Goal: Task Accomplishment & Management: Use online tool/utility

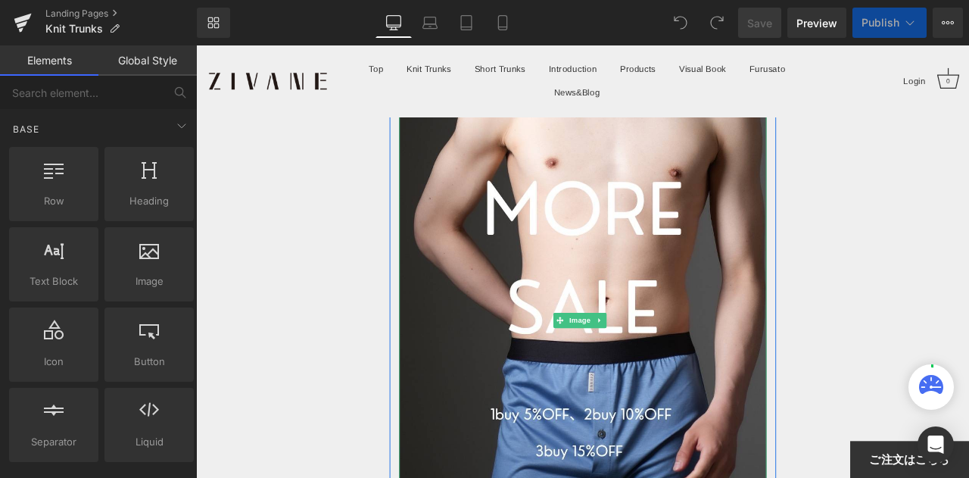
scroll to position [606, 0]
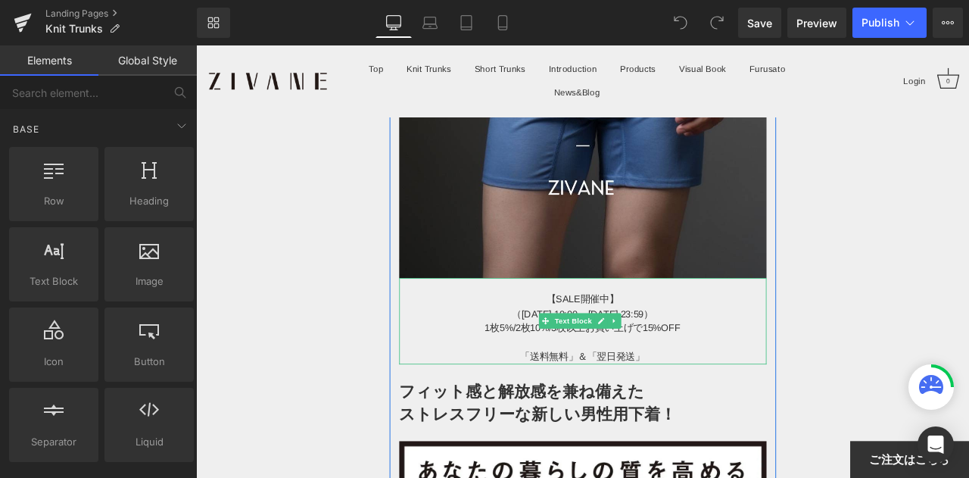
click at [676, 354] on div "【SALE開催中】 （8/1 10:00 ~ 8/15 23:59） 1枚5%/2枚10%/3枚以上お買い上げで15%OFF 「送料無料」＆「翌日発送」 Te…" at bounding box center [654, 372] width 435 height 102
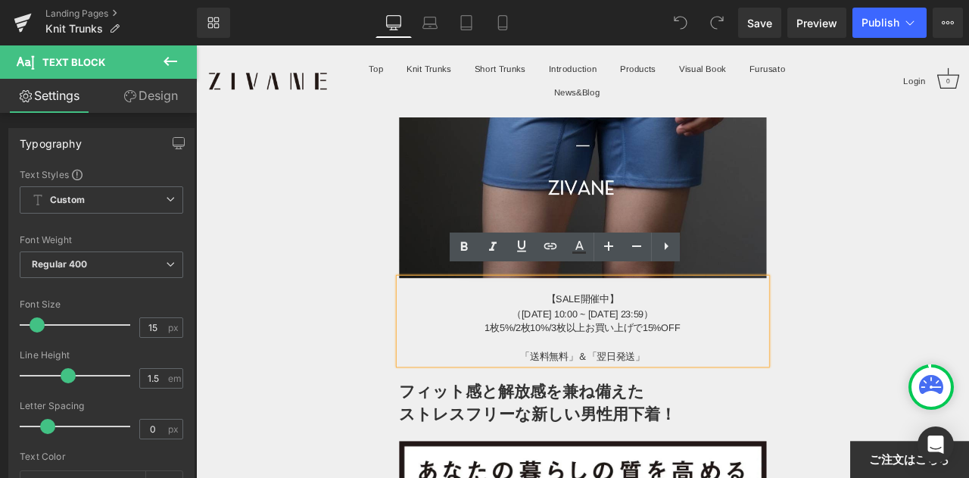
click at [669, 357] on span "（8/1 10:00 ~ 8/15 23:59）" at bounding box center [654, 363] width 167 height 13
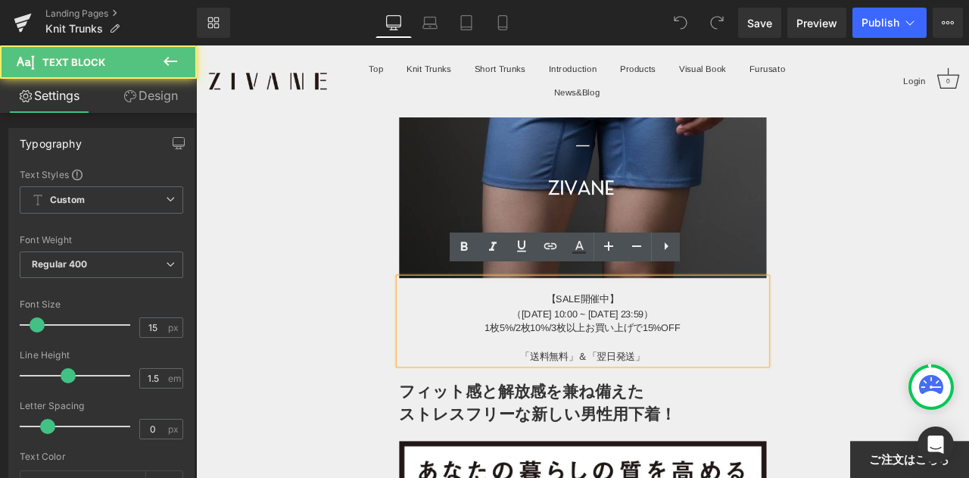
click at [673, 357] on span "（8/1 10:00 ~ 8/15 23:59）" at bounding box center [654, 363] width 167 height 13
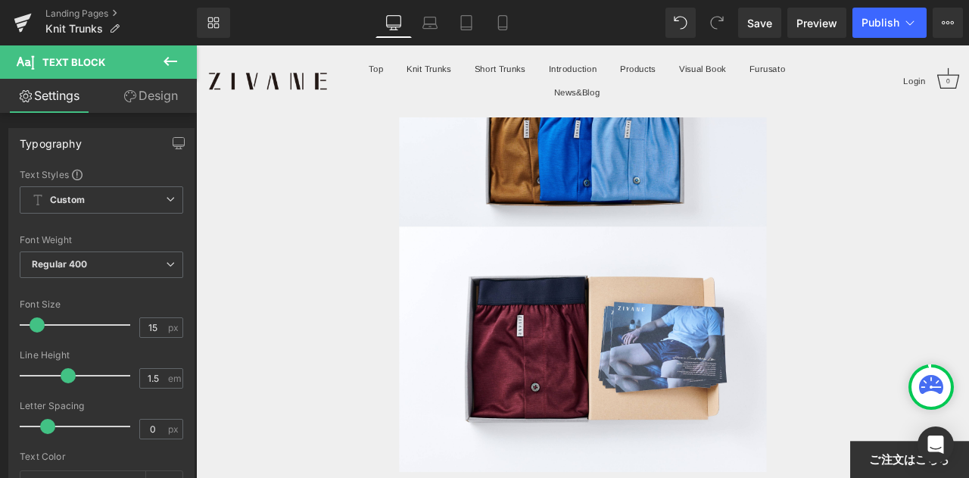
drag, startPoint x: 1103, startPoint y: 124, endPoint x: 1134, endPoint y: 431, distance: 308.2
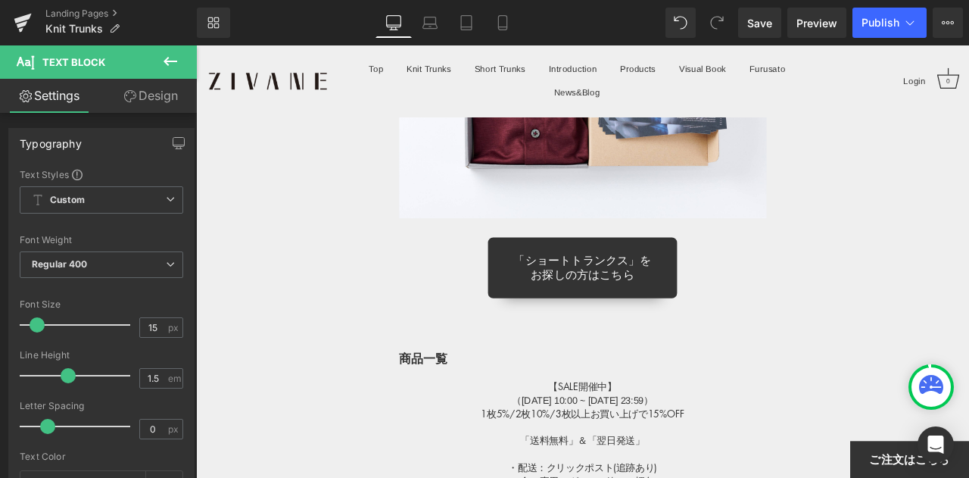
scroll to position [12971, 0]
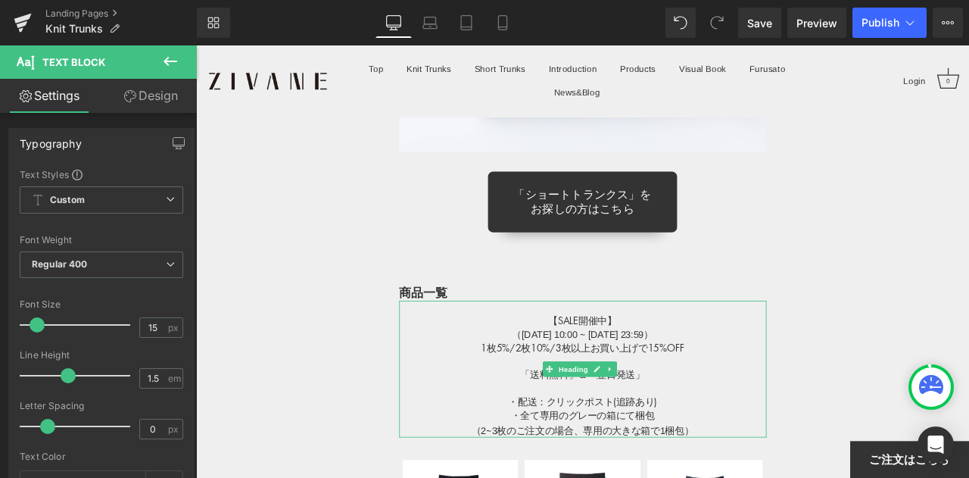
drag, startPoint x: 675, startPoint y: 237, endPoint x: 675, endPoint y: 245, distance: 8.3
click at [675, 381] on span "（8/1 10:00 ~ 8/15 23:59）" at bounding box center [654, 387] width 167 height 13
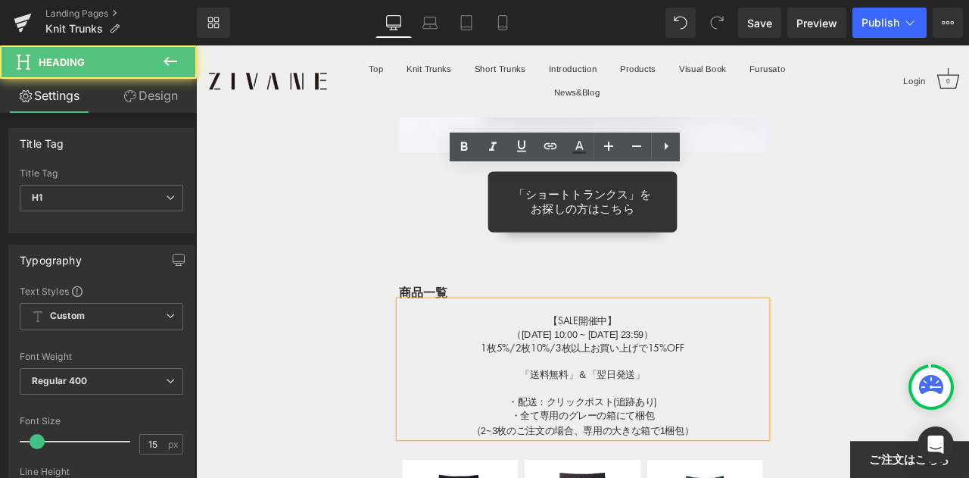
click at [676, 381] on span "（8/1 10:00 ~ 8/15 23:59）" at bounding box center [654, 387] width 167 height 13
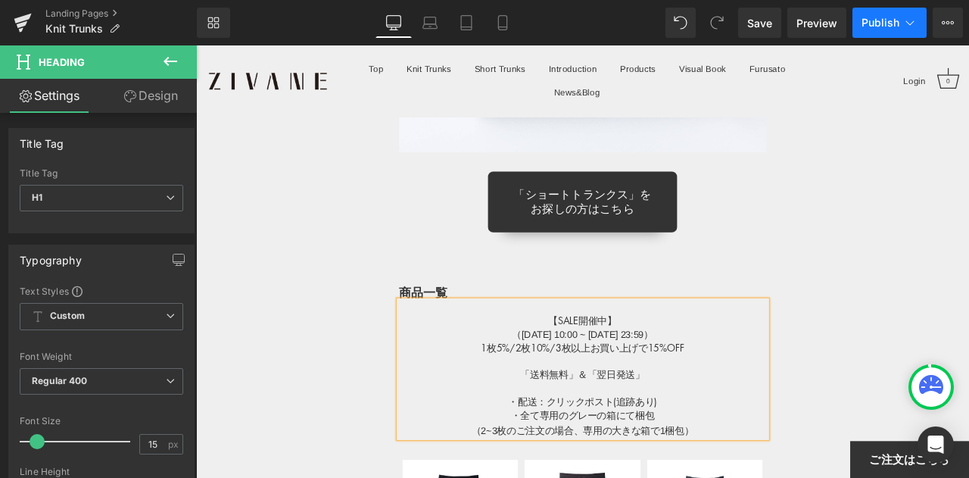
click at [869, 25] on span "Publish" at bounding box center [881, 23] width 38 height 12
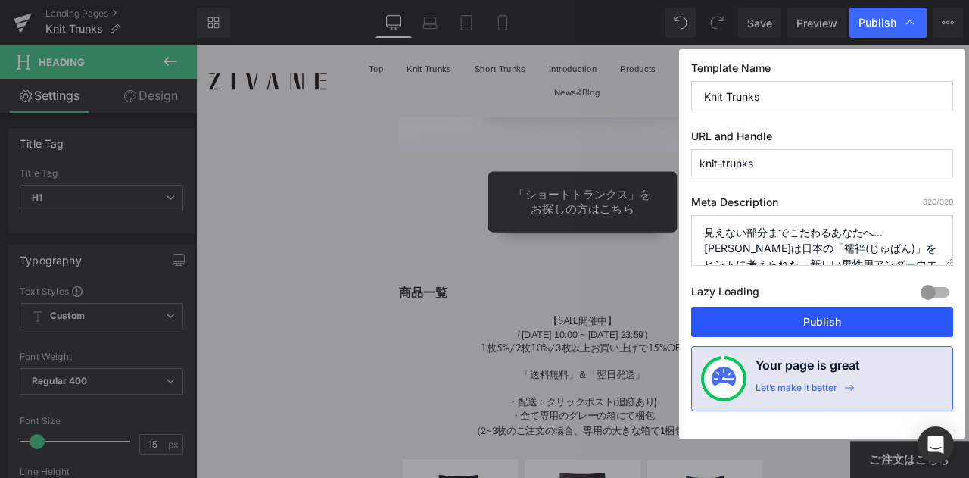
drag, startPoint x: 807, startPoint y: 326, endPoint x: 705, endPoint y: 368, distance: 110.7
click at [807, 326] on button "Publish" at bounding box center [822, 322] width 262 height 30
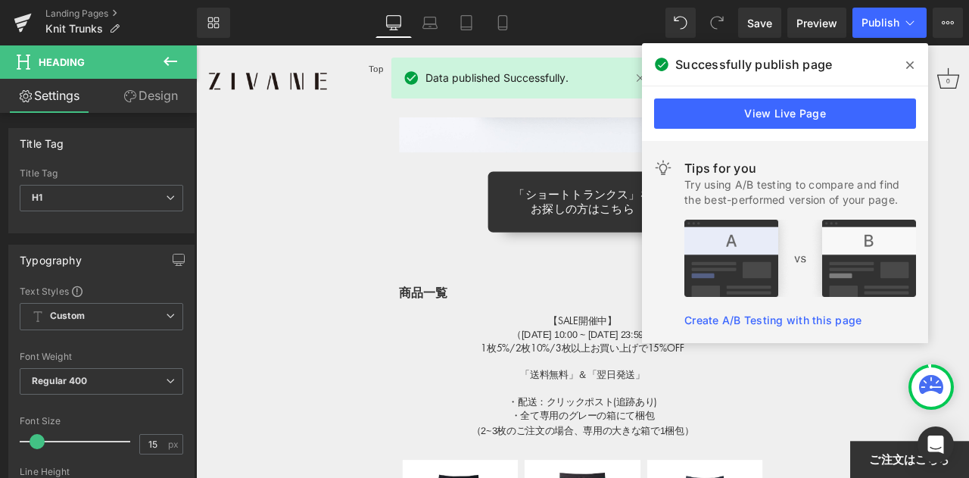
click at [907, 65] on icon at bounding box center [910, 65] width 8 height 12
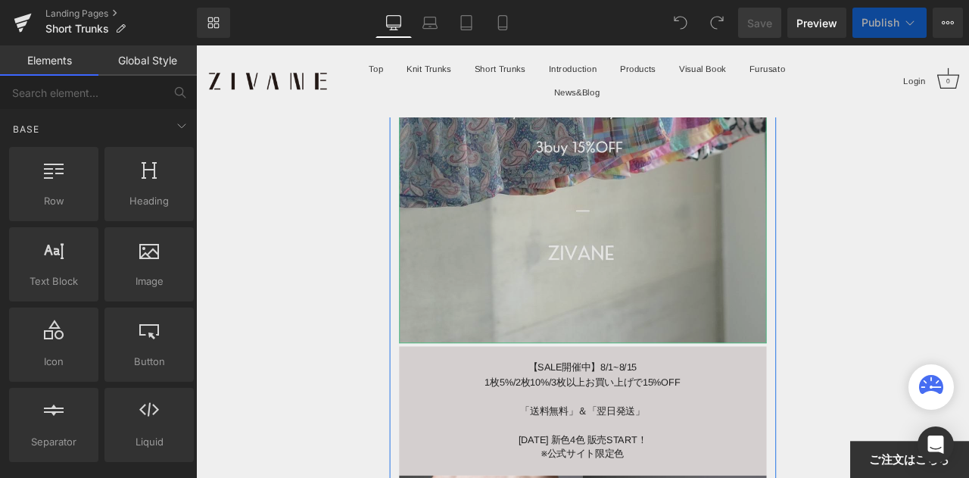
scroll to position [682, 0]
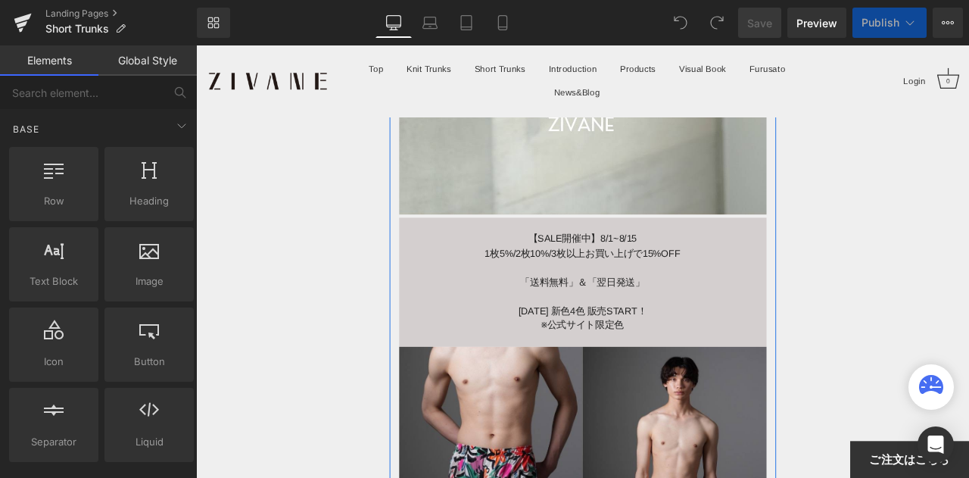
click at [713, 267] on span "【SALE開催中】8/1~8/15" at bounding box center [654, 273] width 129 height 13
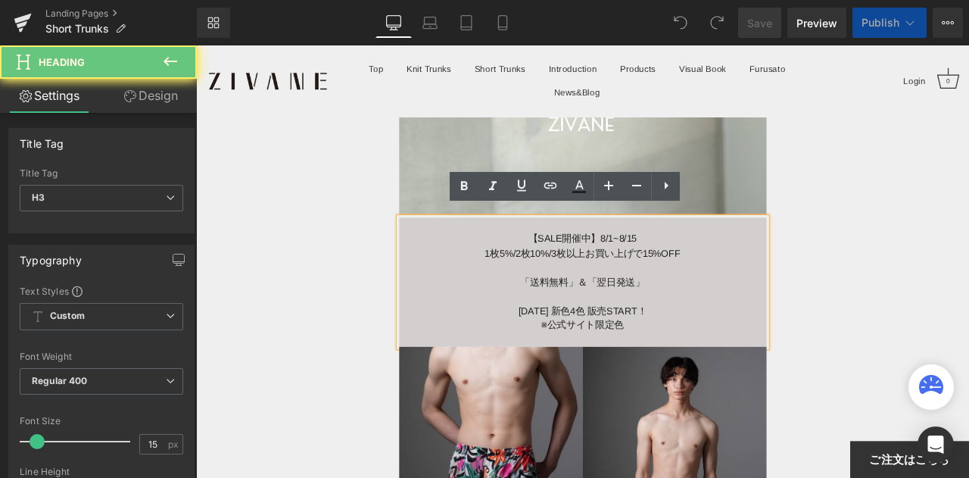
click at [731, 266] on div "【SALE開催中】8/1~8/15" at bounding box center [654, 274] width 435 height 17
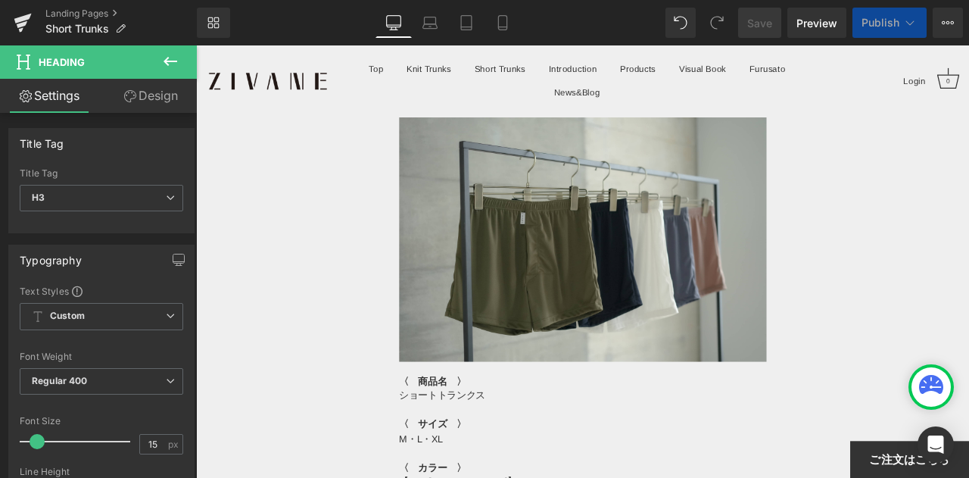
scroll to position [10771, 0]
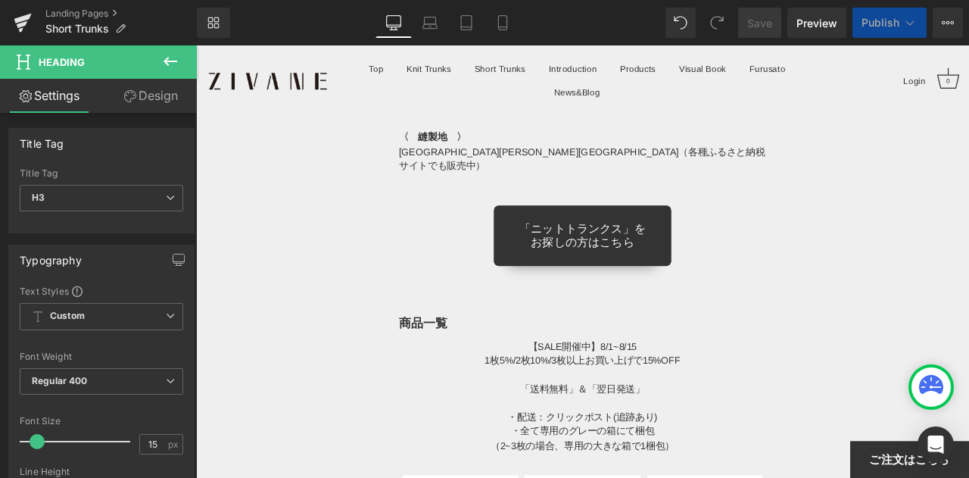
click at [729, 394] on h1 "【SALE開催中】8/1~8/15" at bounding box center [654, 402] width 435 height 16
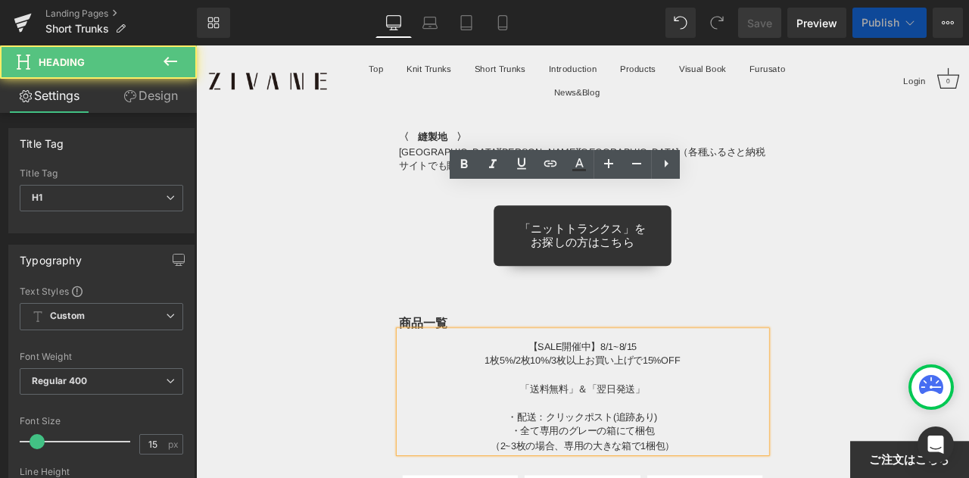
click at [727, 394] on h1 "【SALE開催中】8/1~8/15" at bounding box center [654, 402] width 435 height 16
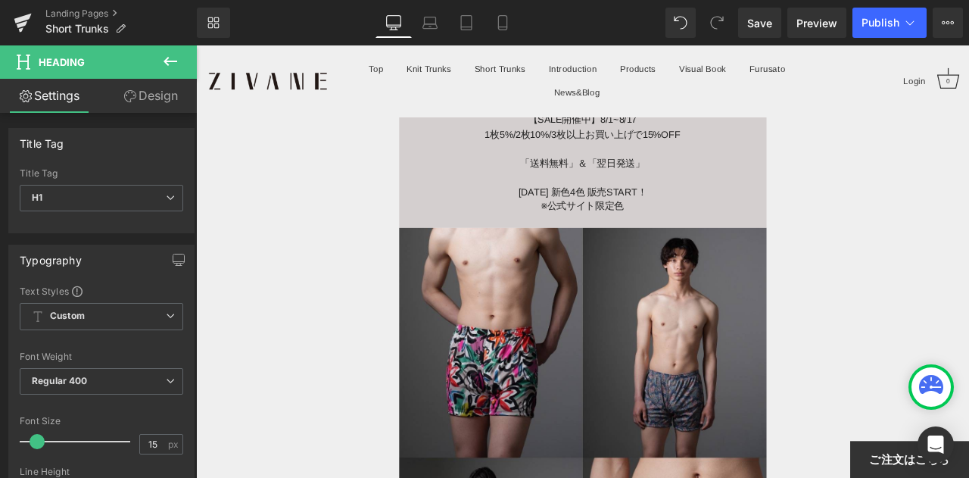
scroll to position [757, 0]
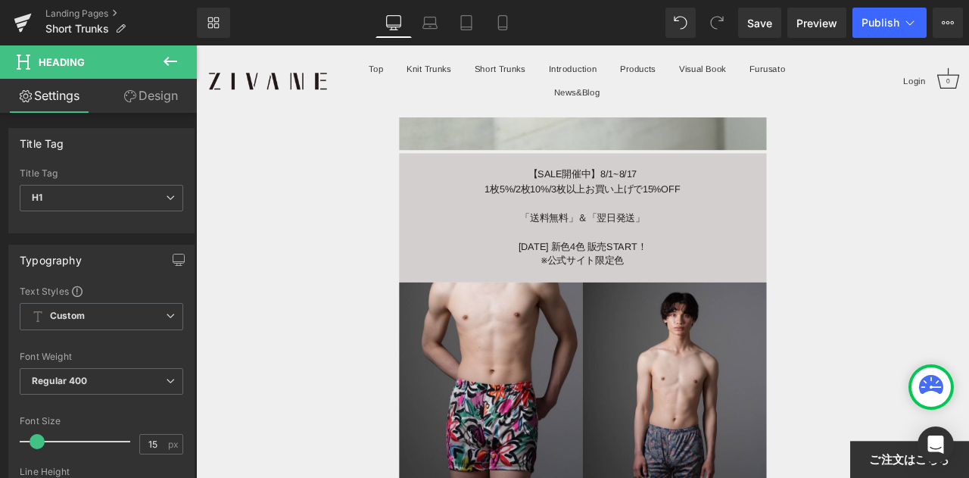
click at [739, 190] on div "【SALE開催中】8/1~8/17" at bounding box center [654, 198] width 435 height 17
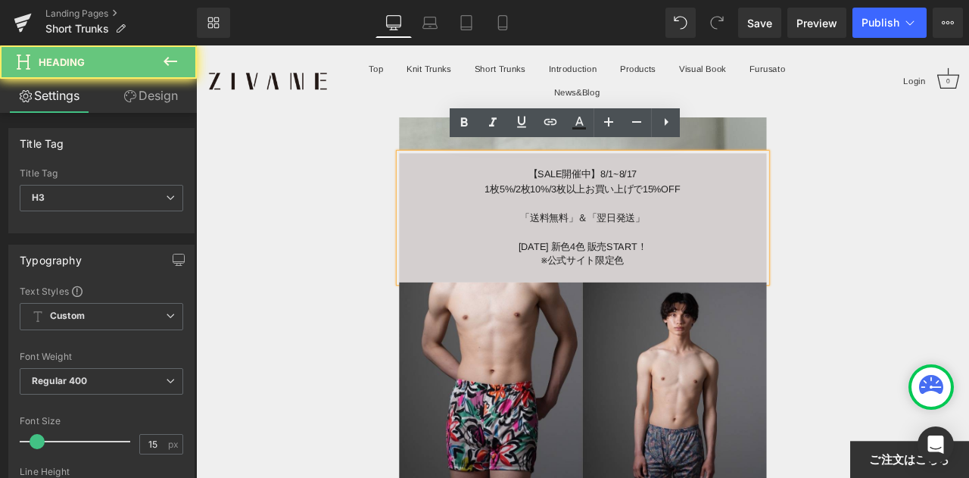
click at [742, 190] on div "【SALE開催中】8/1~8/17" at bounding box center [654, 198] width 435 height 17
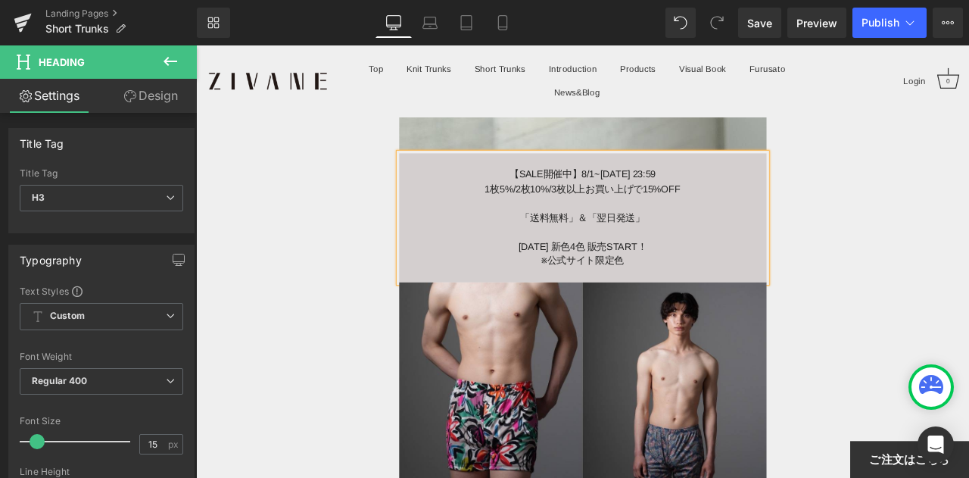
click at [877, 7] on div "Library Desktop Desktop Laptop Tablet Mobile Save Preview Publish Scheduled Vie…" at bounding box center [583, 22] width 772 height 45
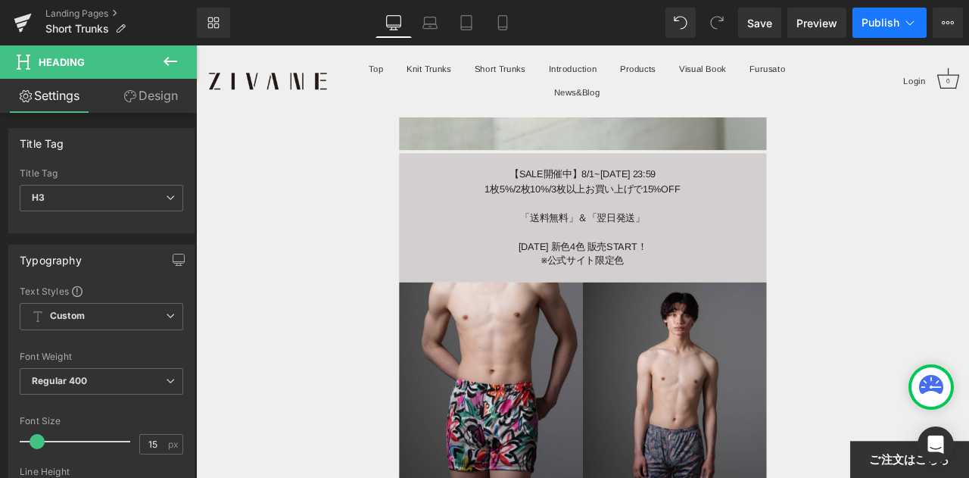
click at [878, 17] on span "Publish" at bounding box center [881, 23] width 38 height 12
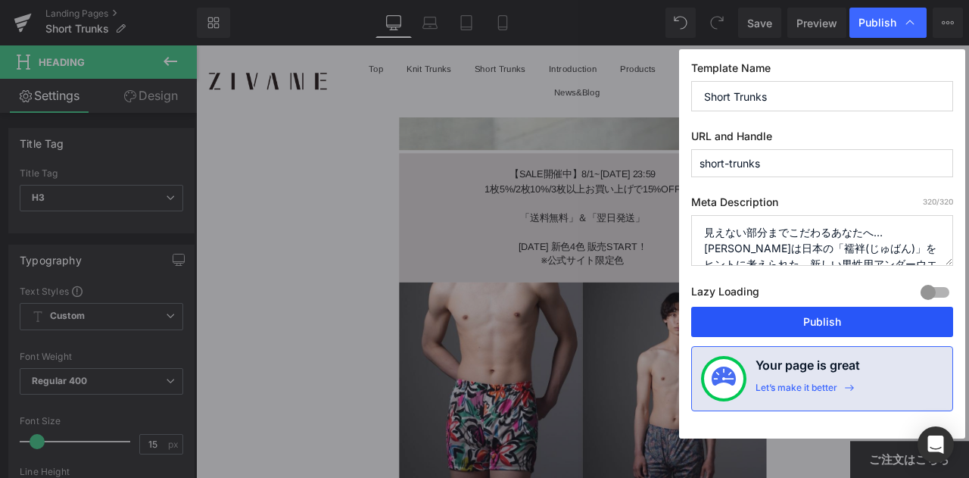
click at [872, 332] on button "Publish" at bounding box center [822, 322] width 262 height 30
